Goal: Information Seeking & Learning: Learn about a topic

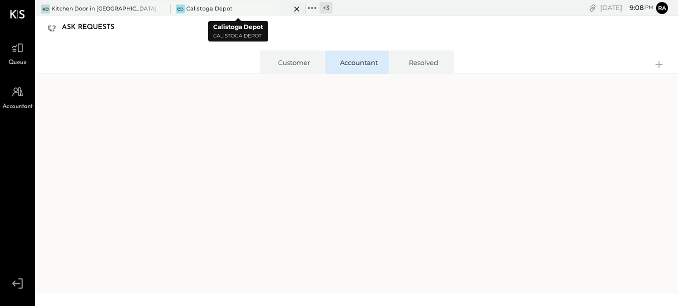
click at [206, 9] on div "Calistoga Depot" at bounding box center [209, 9] width 46 height 8
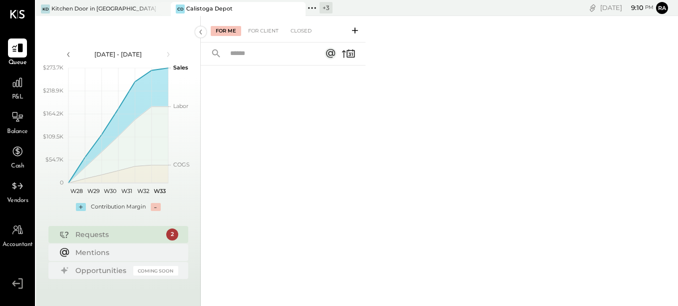
click at [25, 92] on div "P&L" at bounding box center [17, 87] width 19 height 29
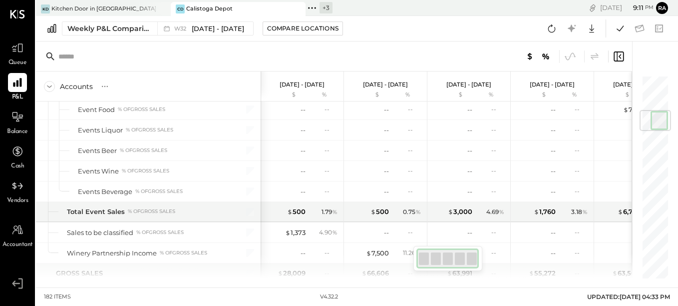
scroll to position [250, 0]
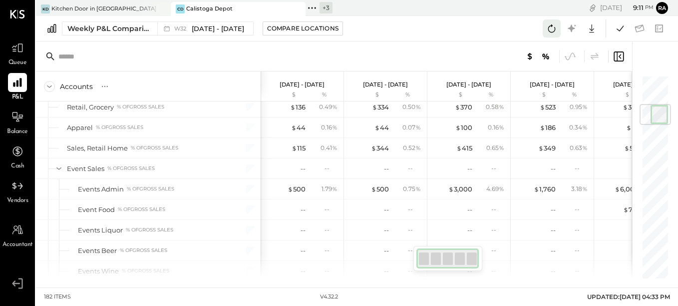
click at [551, 31] on icon at bounding box center [551, 28] width 13 height 13
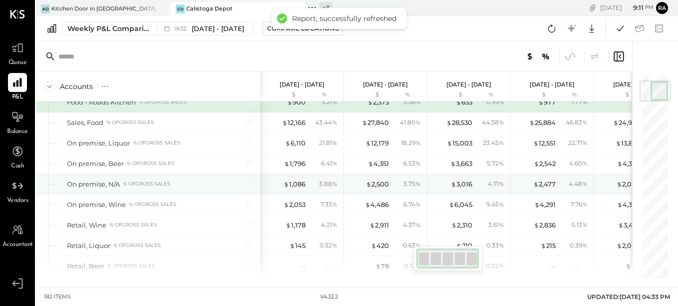
scroll to position [0, 0]
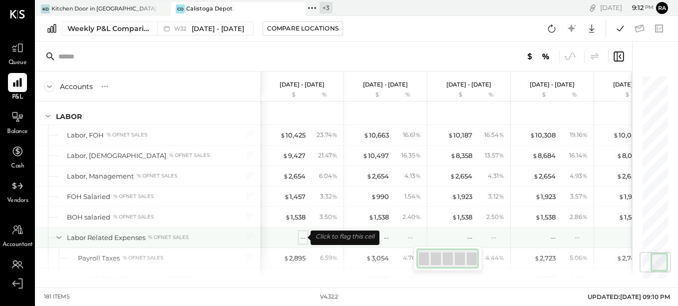
scroll to position [1498, 0]
